Goal: Find contact information: Find contact information

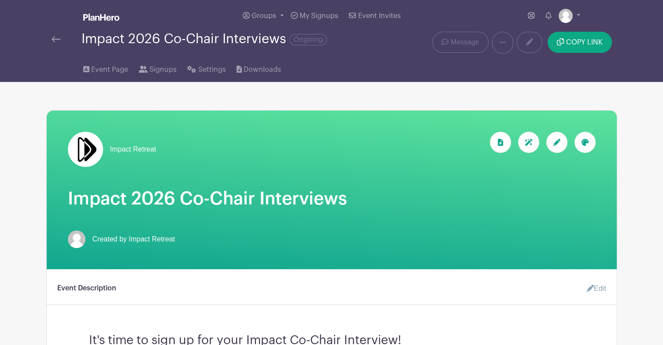
click at [54, 41] on img at bounding box center [56, 39] width 9 height 6
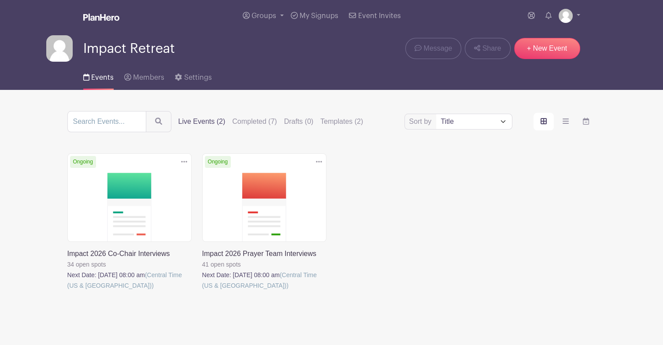
click at [67, 291] on link at bounding box center [67, 291] width 0 height 0
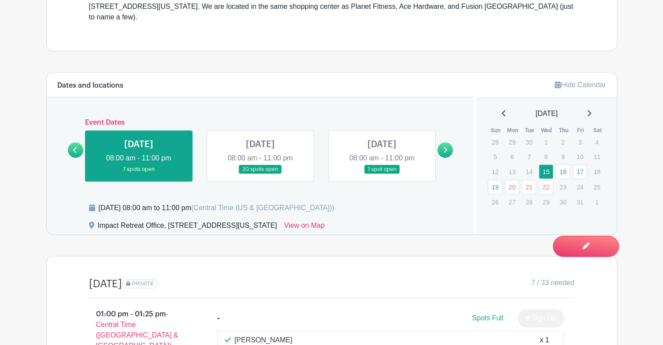
scroll to position [352, 0]
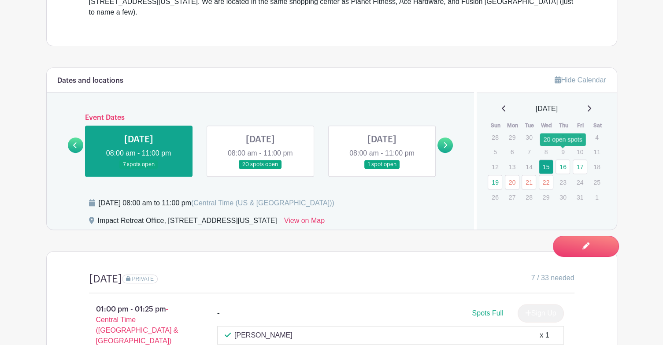
click at [567, 159] on link "16" at bounding box center [562, 166] width 15 height 15
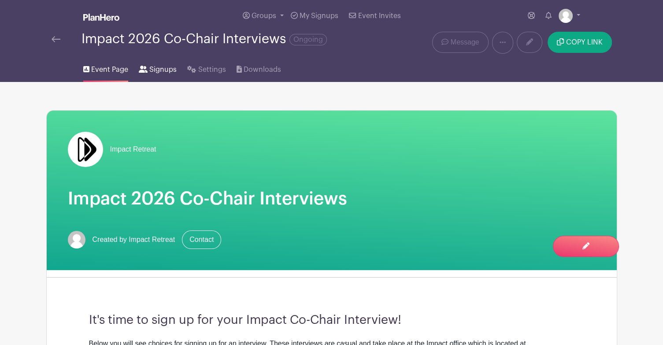
click at [163, 68] on span "Signups" at bounding box center [162, 69] width 27 height 11
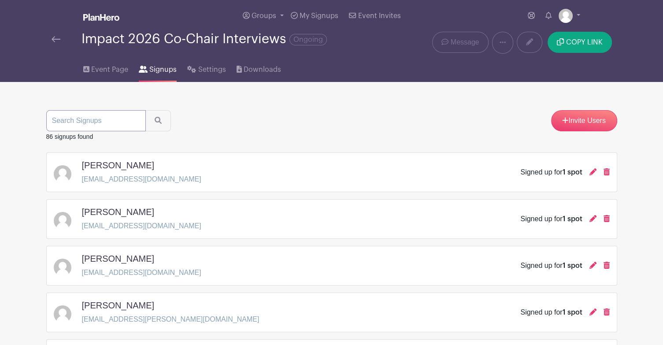
click at [98, 125] on input "search" at bounding box center [96, 120] width 100 height 21
type input "[PERSON_NAME]"
click at [145, 110] on button "submit" at bounding box center [158, 120] width 26 height 21
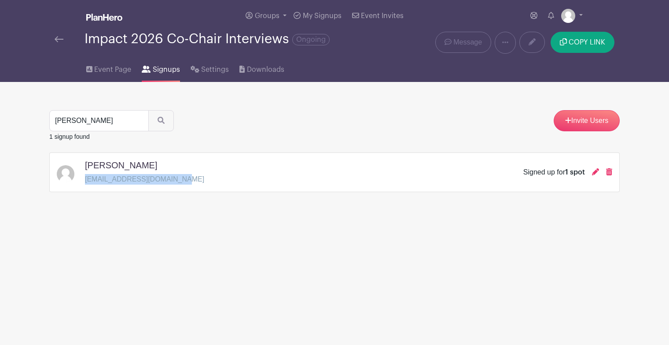
drag, startPoint x: 86, startPoint y: 181, endPoint x: 168, endPoint y: 177, distance: 82.4
click at [168, 177] on p "[EMAIL_ADDRESS][DOMAIN_NAME]" at bounding box center [144, 179] width 119 height 11
copy p "[EMAIL_ADDRESS][DOMAIN_NAME]"
click at [58, 44] on link at bounding box center [59, 39] width 9 height 11
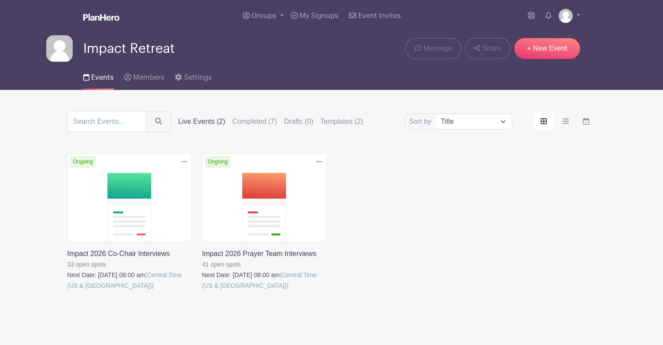
click at [202, 291] on link at bounding box center [202, 291] width 0 height 0
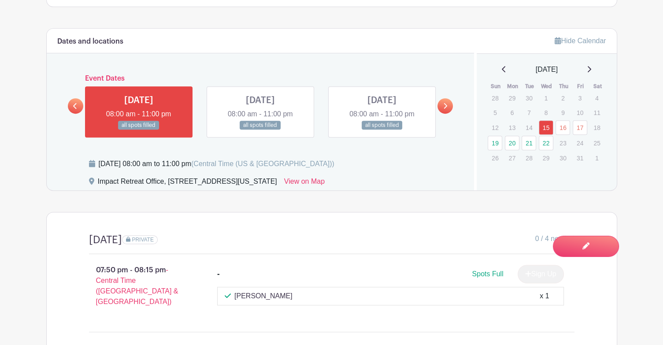
scroll to position [396, 0]
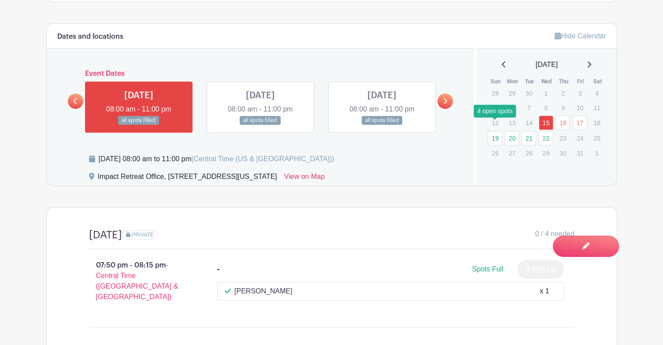
click at [491, 131] on link "19" at bounding box center [494, 138] width 15 height 15
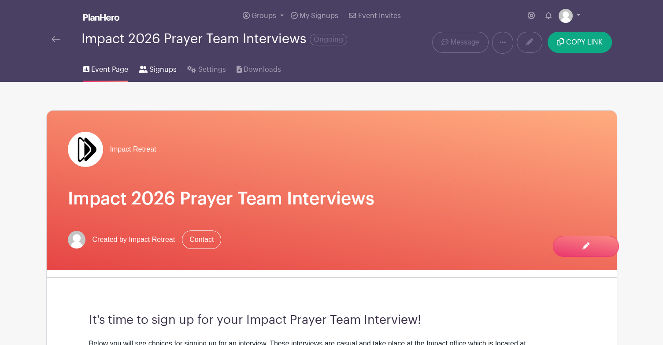
click at [160, 70] on span "Signups" at bounding box center [162, 69] width 27 height 11
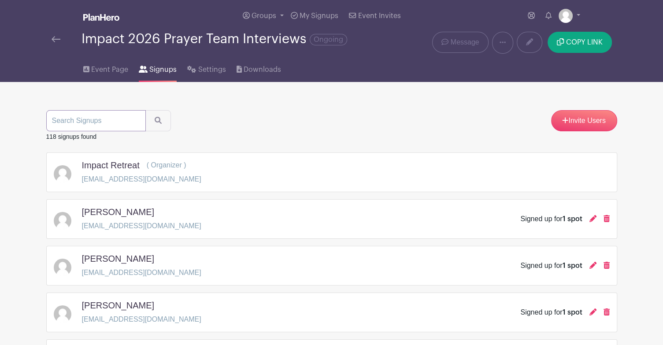
click at [91, 118] on input "search" at bounding box center [96, 120] width 100 height 21
type input "[PERSON_NAME]"
click at [145, 110] on button "submit" at bounding box center [158, 120] width 26 height 21
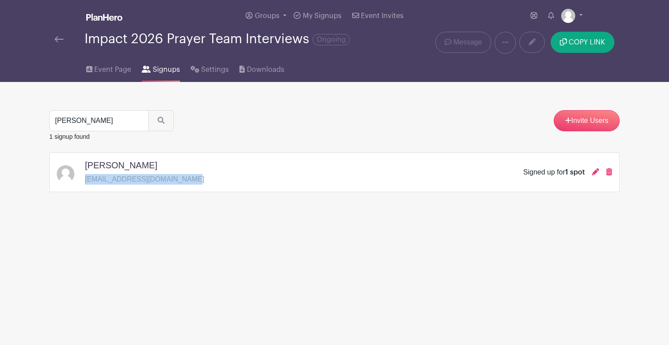
drag, startPoint x: 85, startPoint y: 179, endPoint x: 180, endPoint y: 180, distance: 94.7
click at [180, 180] on div "[PERSON_NAME] [EMAIL_ADDRESS][DOMAIN_NAME] Signed up for 1 spot" at bounding box center [335, 172] width 556 height 25
copy p "[EMAIL_ADDRESS][DOMAIN_NAME]"
drag, startPoint x: 88, startPoint y: 127, endPoint x: 41, endPoint y: 114, distance: 48.6
click at [41, 114] on main "Groups All Groups Impact Retreat My Signups Event Invites My account Logout Imp…" at bounding box center [334, 123] width 669 height 247
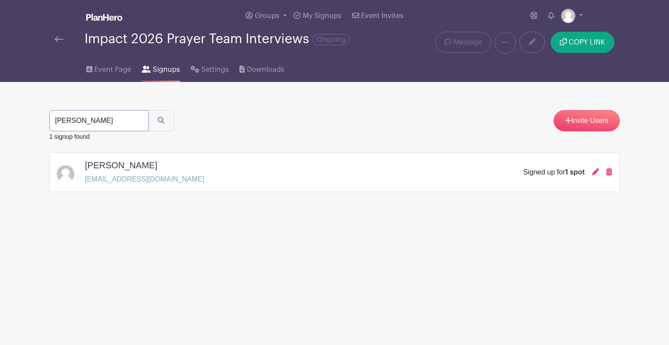
type input "[PERSON_NAME]"
click at [148, 110] on button "submit" at bounding box center [161, 120] width 26 height 21
drag, startPoint x: 86, startPoint y: 179, endPoint x: 171, endPoint y: 179, distance: 85.0
click at [171, 179] on p "[EMAIL_ADDRESS][DOMAIN_NAME]" at bounding box center [144, 179] width 119 height 11
copy p "[EMAIL_ADDRESS][DOMAIN_NAME]"
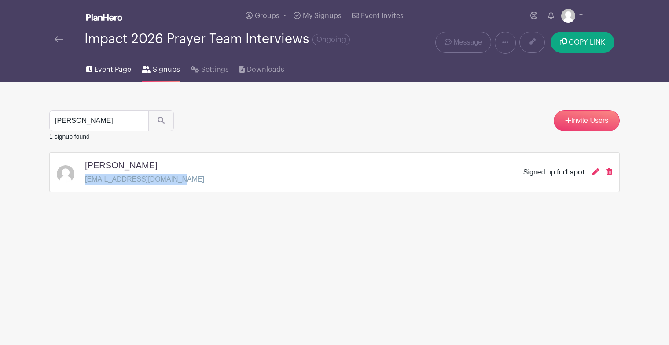
click at [108, 70] on span "Event Page" at bounding box center [112, 69] width 37 height 11
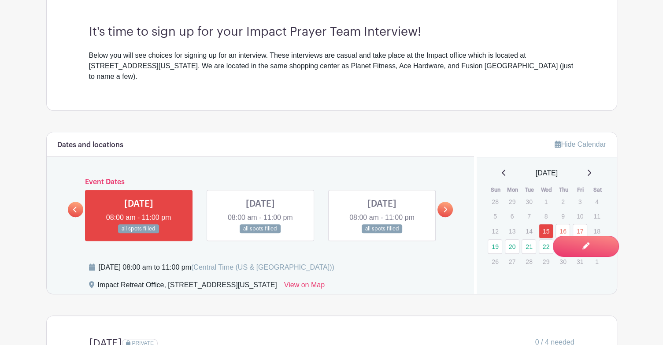
scroll to position [308, 0]
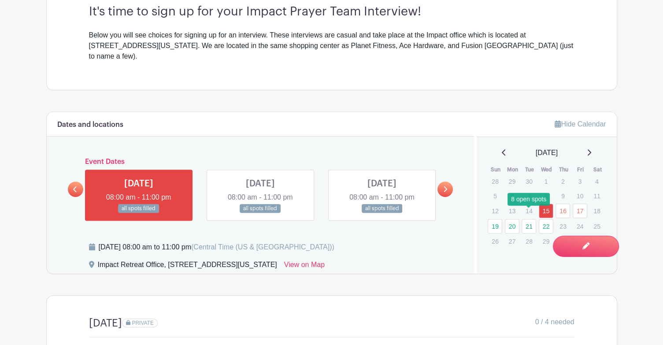
click at [531, 219] on link "21" at bounding box center [528, 226] width 15 height 15
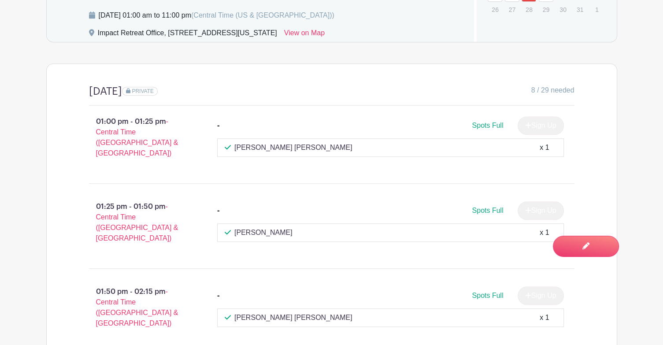
scroll to position [396, 0]
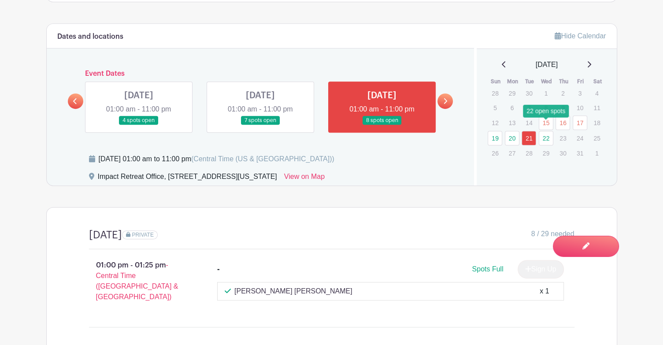
click at [547, 131] on link "22" at bounding box center [545, 138] width 15 height 15
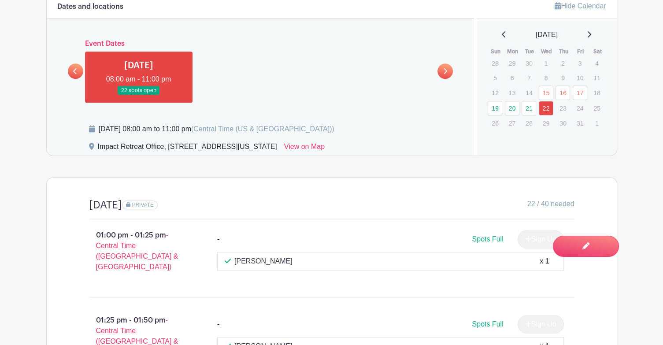
scroll to position [308, 0]
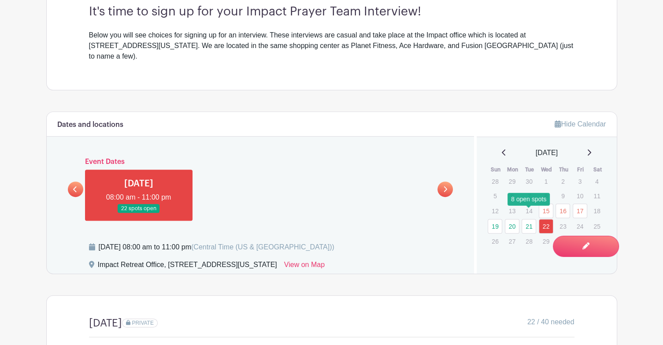
click at [530, 219] on link "21" at bounding box center [528, 226] width 15 height 15
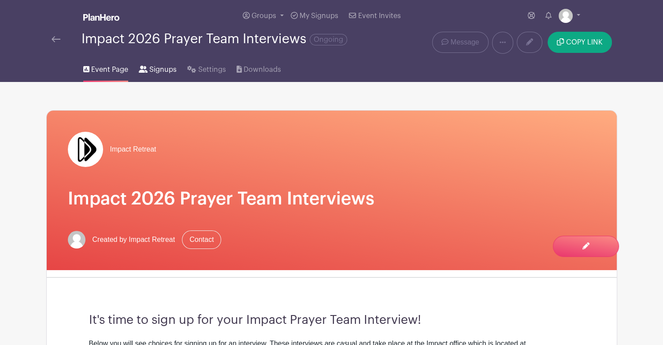
click at [163, 71] on span "Signups" at bounding box center [162, 69] width 27 height 11
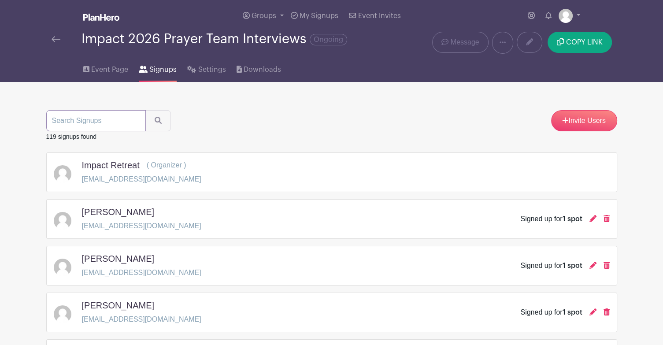
click at [108, 119] on input "search" at bounding box center [96, 120] width 100 height 21
type input "[PERSON_NAME]"
click at [145, 110] on button "submit" at bounding box center [158, 120] width 26 height 21
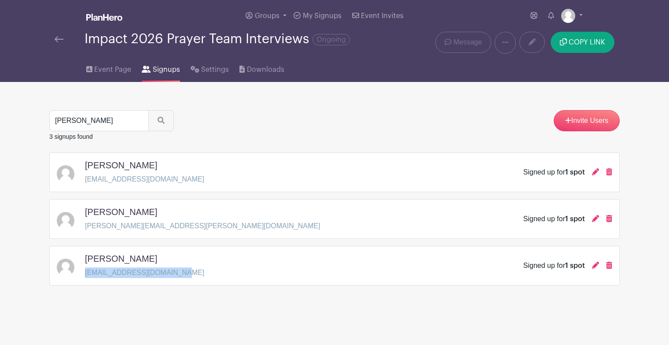
drag, startPoint x: 85, startPoint y: 272, endPoint x: 171, endPoint y: 273, distance: 86.3
click at [171, 273] on p "[EMAIL_ADDRESS][DOMAIN_NAME]" at bounding box center [144, 272] width 119 height 11
copy p "[EMAIL_ADDRESS][DOMAIN_NAME]"
click at [105, 68] on span "Event Page" at bounding box center [112, 69] width 37 height 11
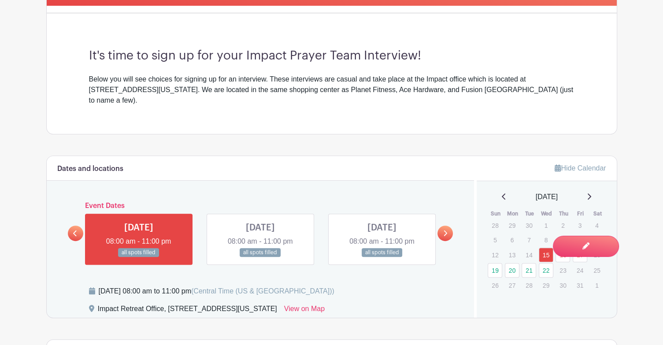
scroll to position [352, 0]
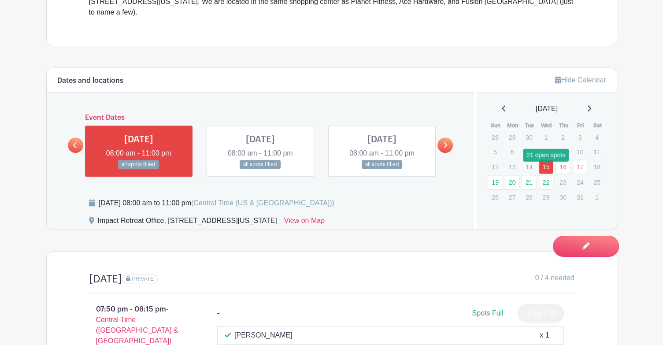
click at [545, 175] on link "22" at bounding box center [545, 182] width 15 height 15
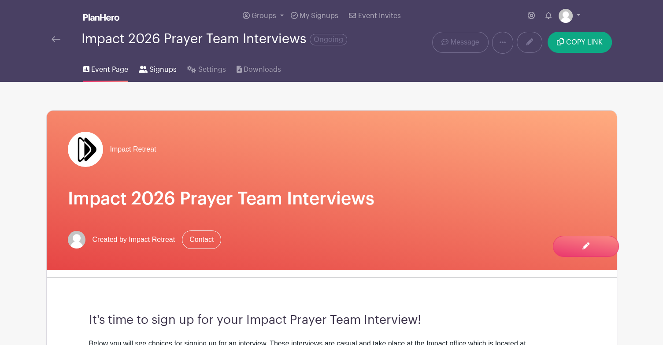
click at [151, 70] on span "Signups" at bounding box center [162, 69] width 27 height 11
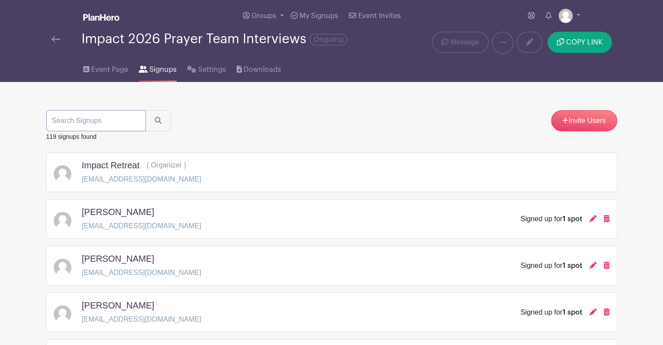
click at [104, 127] on input "search" at bounding box center [96, 120] width 100 height 21
type input "alivia"
click at [145, 110] on button "submit" at bounding box center [158, 120] width 26 height 21
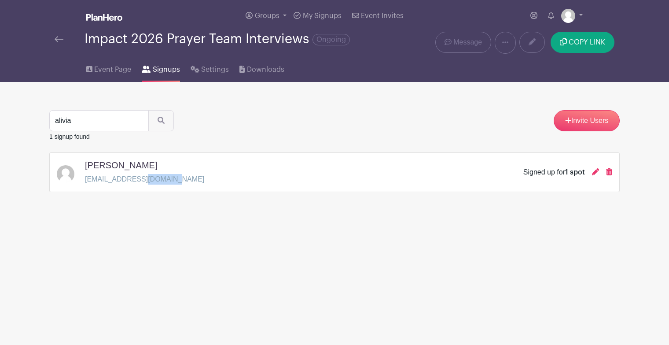
drag, startPoint x: 160, startPoint y: 179, endPoint x: 133, endPoint y: 178, distance: 27.3
click at [133, 178] on p "[EMAIL_ADDRESS][DOMAIN_NAME]" at bounding box center [144, 179] width 119 height 11
drag, startPoint x: 163, startPoint y: 179, endPoint x: 85, endPoint y: 180, distance: 77.5
click at [85, 180] on p "[EMAIL_ADDRESS][DOMAIN_NAME]" at bounding box center [144, 179] width 119 height 11
copy p "[EMAIL_ADDRESS][DOMAIN_NAME]"
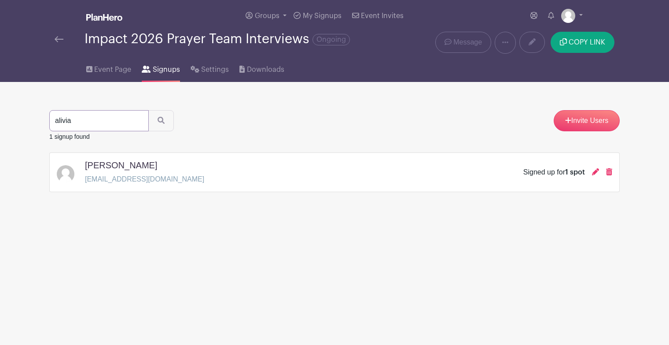
drag, startPoint x: 41, startPoint y: 118, endPoint x: 22, endPoint y: 118, distance: 19.8
click at [22, 118] on main "Groups All Groups Impact Retreat My Signups Event Invites My account Logout Imp…" at bounding box center [334, 123] width 669 height 247
type input "jasmine"
click at [148, 110] on button "submit" at bounding box center [161, 120] width 26 height 21
drag, startPoint x: 177, startPoint y: 181, endPoint x: 85, endPoint y: 179, distance: 92.9
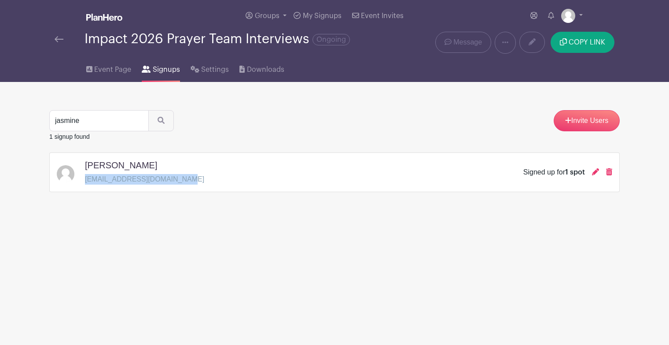
click at [85, 179] on p "[EMAIL_ADDRESS][DOMAIN_NAME]" at bounding box center [144, 179] width 119 height 11
copy p "[EMAIL_ADDRESS][DOMAIN_NAME]"
click at [56, 43] on link at bounding box center [59, 39] width 9 height 11
